Goal: Information Seeking & Learning: Compare options

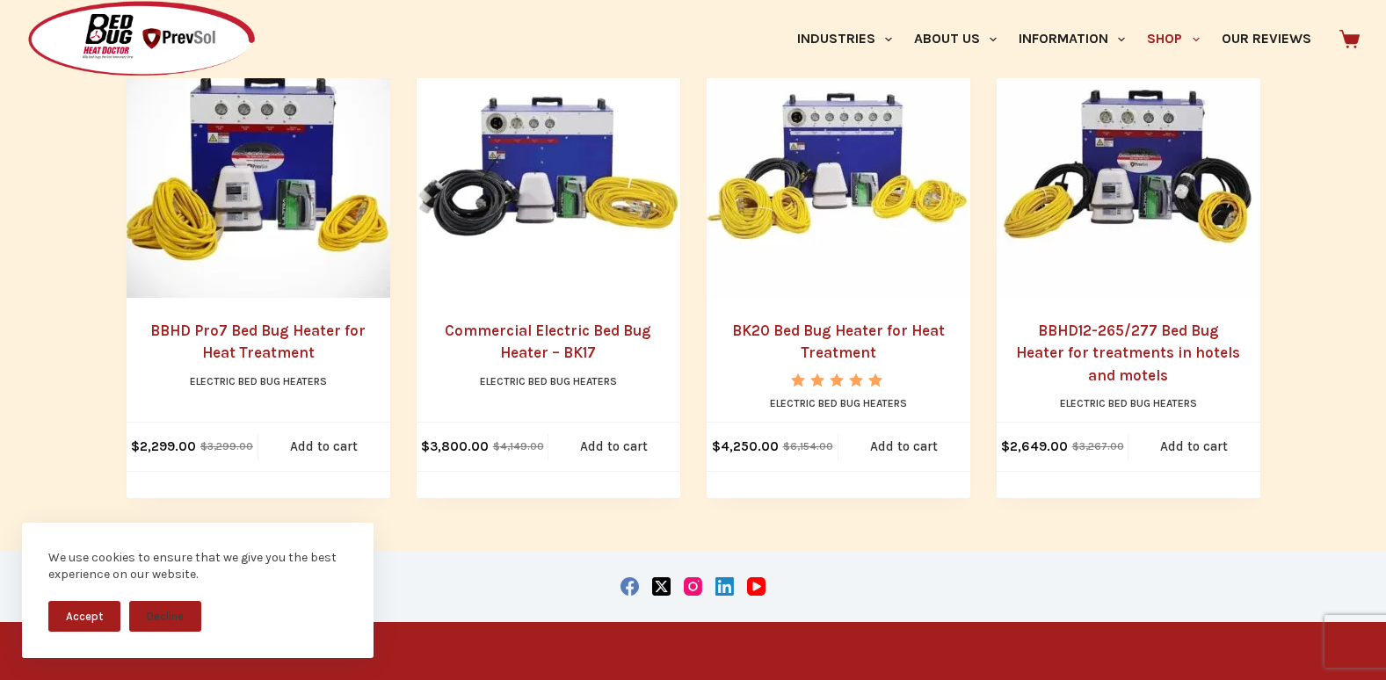
scroll to position [2022, 0]
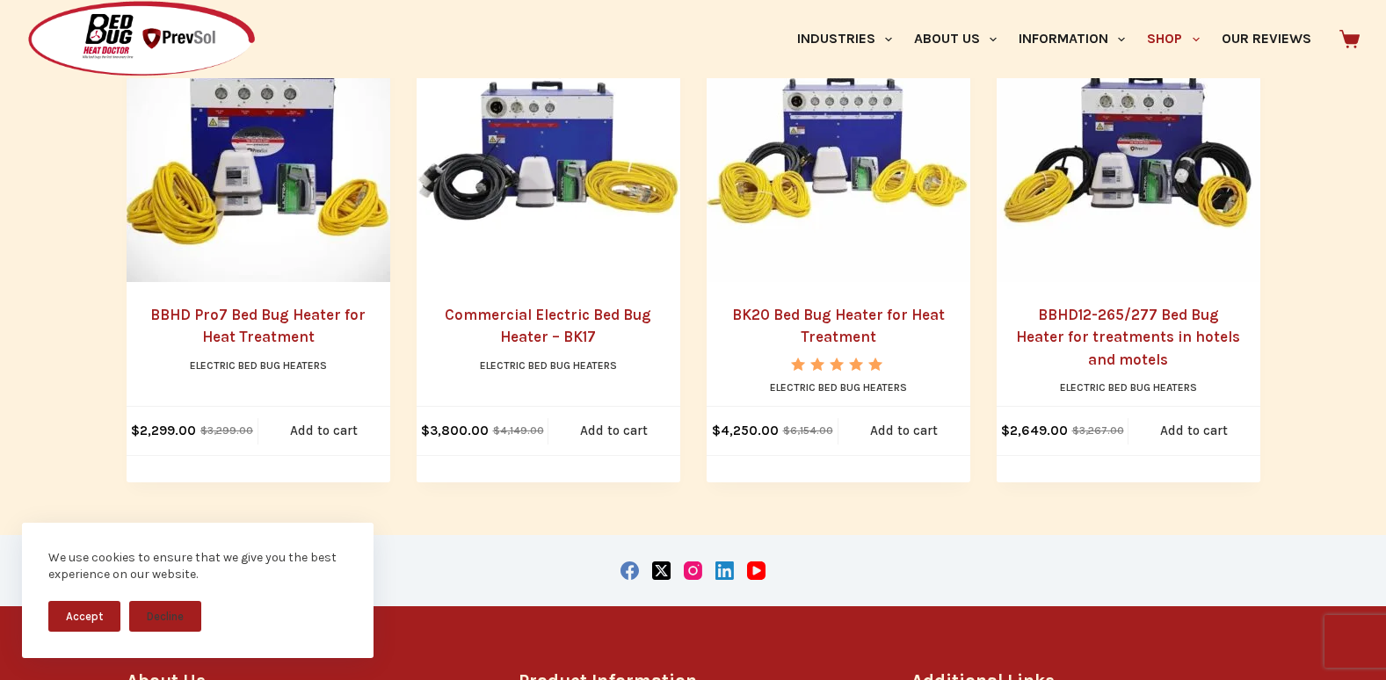
click at [1121, 320] on link "BBHD12-265/277 Bed Bug Heater for treatments in hotels and motels" at bounding box center [1128, 337] width 224 height 62
